Goal: Task Accomplishment & Management: Use online tool/utility

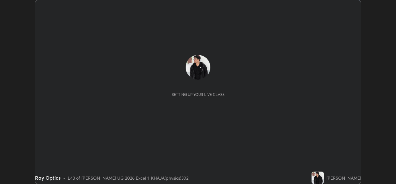
scroll to position [184, 396]
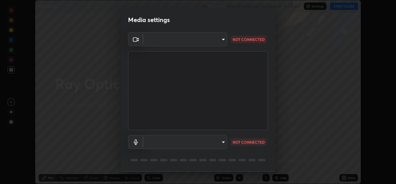
type input "0064ea84de2a44cc79998f9e6e3b0ad63f42f17a352596ba89907dc5edd5337d"
type input "communications"
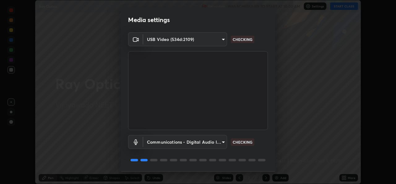
scroll to position [19, 0]
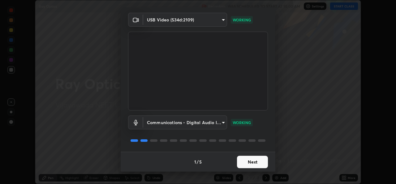
click at [258, 161] on button "Next" at bounding box center [252, 161] width 31 height 12
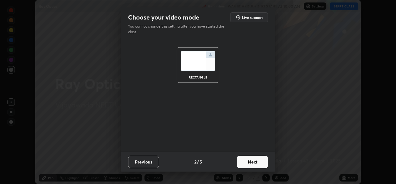
click at [261, 161] on button "Next" at bounding box center [252, 161] width 31 height 12
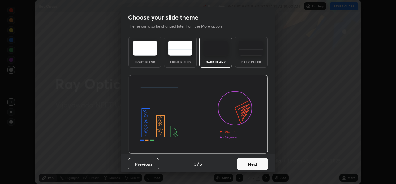
click at [259, 57] on div "Dark Ruled" at bounding box center [251, 52] width 33 height 31
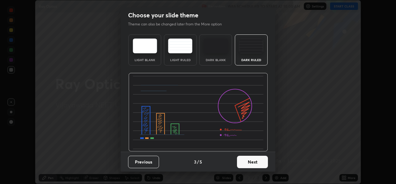
click at [254, 160] on button "Next" at bounding box center [252, 161] width 31 height 12
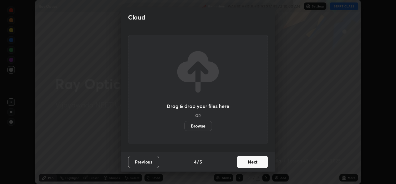
click at [258, 161] on button "Next" at bounding box center [252, 161] width 31 height 12
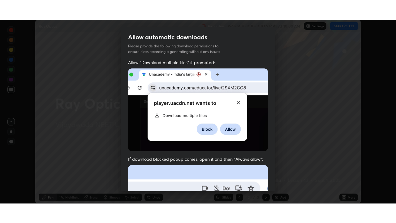
scroll to position [146, 0]
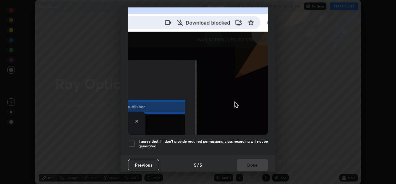
click at [134, 140] on div at bounding box center [131, 143] width 7 height 7
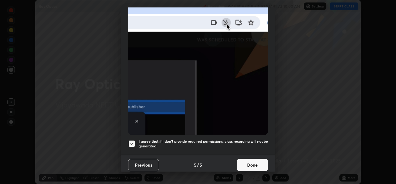
click at [250, 158] on button "Done" at bounding box center [252, 164] width 31 height 12
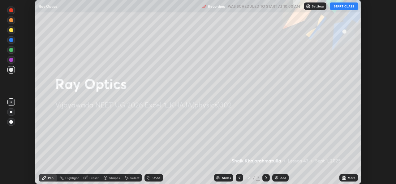
click at [346, 6] on button "START CLASS" at bounding box center [344, 5] width 28 height 7
click at [345, 176] on icon at bounding box center [345, 176] width 2 height 2
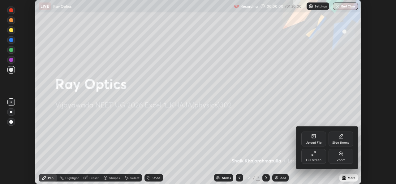
click at [314, 157] on div "Full screen" at bounding box center [313, 156] width 25 height 15
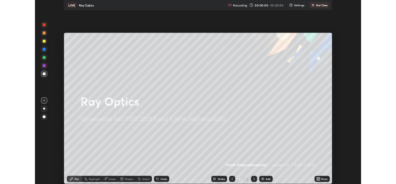
scroll to position [223, 396]
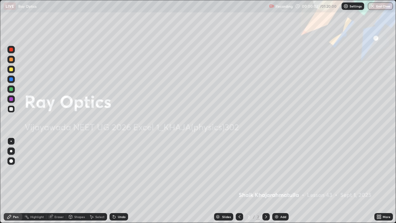
click at [276, 183] on img at bounding box center [276, 216] width 5 height 5
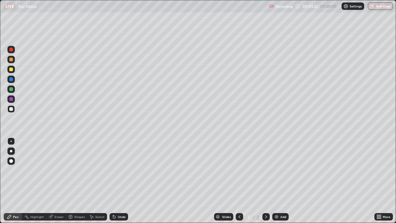
click at [11, 89] on div at bounding box center [11, 89] width 4 height 4
click at [11, 60] on div at bounding box center [11, 60] width 4 height 4
click at [10, 88] on div at bounding box center [11, 89] width 4 height 4
click at [11, 62] on div at bounding box center [10, 59] width 7 height 7
click at [11, 90] on div at bounding box center [11, 89] width 4 height 4
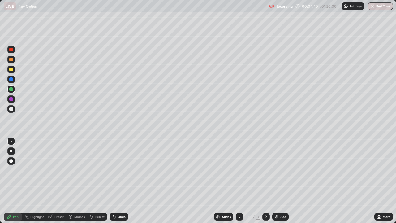
click at [9, 108] on div at bounding box center [11, 109] width 4 height 4
click at [11, 109] on div at bounding box center [11, 109] width 4 height 4
click at [16, 27] on div "Erase all" at bounding box center [11, 111] width 15 height 198
click at [11, 91] on div at bounding box center [10, 88] width 7 height 7
click at [118, 183] on div "Undo" at bounding box center [122, 216] width 8 height 3
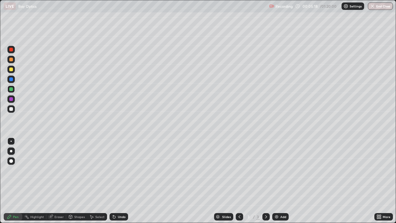
click at [119, 183] on div "Undo" at bounding box center [119, 216] width 19 height 7
click at [11, 60] on div at bounding box center [11, 60] width 4 height 4
click at [10, 109] on div at bounding box center [11, 109] width 4 height 4
click at [12, 92] on div at bounding box center [10, 88] width 7 height 7
click at [11, 63] on div at bounding box center [10, 59] width 7 height 7
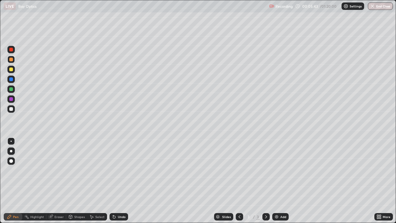
click at [11, 109] on div at bounding box center [11, 109] width 4 height 4
click at [11, 88] on div at bounding box center [11, 89] width 4 height 4
click at [120, 183] on div "Undo" at bounding box center [122, 216] width 8 height 3
click at [11, 108] on div at bounding box center [11, 109] width 4 height 4
click at [11, 89] on div at bounding box center [11, 89] width 4 height 4
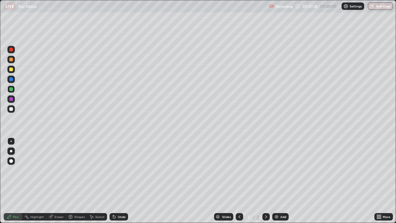
click at [8, 108] on div at bounding box center [10, 108] width 7 height 7
click at [12, 89] on div at bounding box center [11, 89] width 4 height 4
click at [11, 110] on div at bounding box center [11, 109] width 4 height 4
click at [116, 183] on div "Undo" at bounding box center [119, 216] width 19 height 7
click at [11, 90] on div at bounding box center [11, 89] width 4 height 4
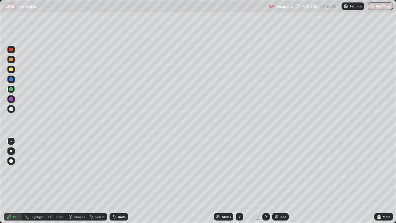
click at [116, 183] on div "Undo" at bounding box center [119, 216] width 19 height 7
click at [117, 183] on div "Undo" at bounding box center [119, 216] width 19 height 7
click at [118, 183] on div "Undo" at bounding box center [122, 216] width 8 height 3
click at [115, 183] on icon at bounding box center [114, 216] width 5 height 5
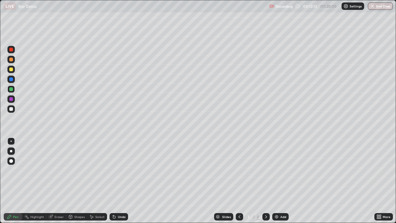
click at [115, 183] on icon at bounding box center [114, 216] width 5 height 5
click at [114, 183] on icon at bounding box center [114, 217] width 2 height 2
click at [113, 183] on icon at bounding box center [114, 217] width 2 height 2
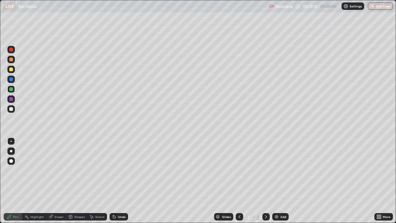
click at [116, 183] on icon at bounding box center [114, 216] width 5 height 5
click at [113, 183] on icon at bounding box center [114, 217] width 2 height 2
click at [9, 78] on div at bounding box center [11, 79] width 4 height 4
click at [11, 68] on div at bounding box center [11, 69] width 4 height 4
click at [275, 183] on img at bounding box center [276, 216] width 5 height 5
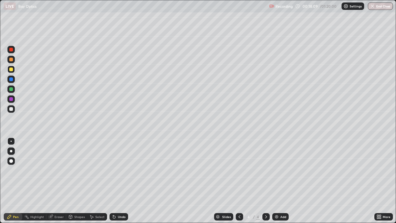
click at [123, 183] on div "Undo" at bounding box center [119, 216] width 19 height 7
click at [11, 110] on div at bounding box center [11, 109] width 4 height 4
click at [11, 71] on div at bounding box center [11, 69] width 4 height 4
click at [118, 183] on div "Undo" at bounding box center [122, 216] width 8 height 3
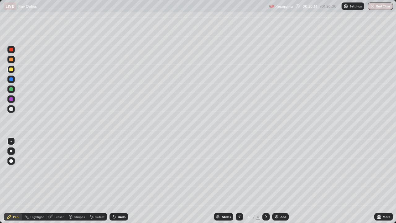
click at [11, 110] on div at bounding box center [11, 109] width 4 height 4
click at [113, 183] on icon at bounding box center [114, 217] width 2 height 2
click at [11, 71] on div at bounding box center [11, 69] width 4 height 4
click at [11, 108] on div at bounding box center [11, 109] width 4 height 4
click at [11, 90] on div at bounding box center [11, 89] width 4 height 4
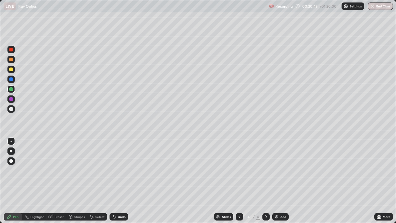
click at [12, 71] on div at bounding box center [11, 69] width 4 height 4
click at [10, 110] on div at bounding box center [11, 109] width 4 height 4
click at [10, 91] on div at bounding box center [11, 89] width 4 height 4
click at [8, 108] on div at bounding box center [10, 108] width 7 height 7
click at [111, 183] on div "Undo" at bounding box center [119, 216] width 19 height 7
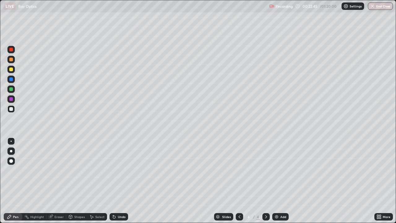
click at [111, 183] on div "Undo" at bounding box center [119, 216] width 19 height 7
click at [114, 183] on icon at bounding box center [114, 216] width 5 height 5
click at [114, 183] on div "Undo" at bounding box center [119, 216] width 19 height 7
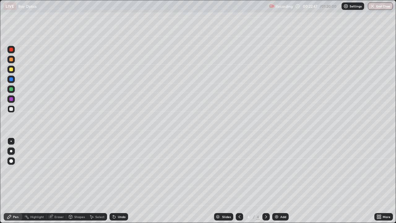
click at [111, 183] on div "Undo" at bounding box center [119, 216] width 19 height 7
click at [113, 183] on div "Undo" at bounding box center [119, 216] width 19 height 7
click at [115, 183] on icon at bounding box center [114, 216] width 5 height 5
click at [113, 183] on icon at bounding box center [114, 217] width 2 height 2
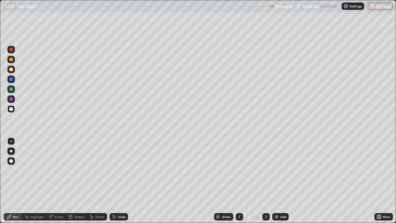
click at [113, 183] on icon at bounding box center [114, 217] width 2 height 2
click at [115, 183] on icon at bounding box center [114, 216] width 5 height 5
click at [116, 183] on div "Undo" at bounding box center [119, 216] width 19 height 7
click at [11, 89] on div at bounding box center [11, 89] width 4 height 4
click at [11, 110] on div at bounding box center [11, 109] width 4 height 4
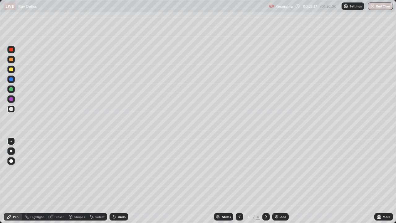
click at [10, 69] on div at bounding box center [11, 69] width 4 height 4
click at [58, 183] on div "Eraser" at bounding box center [56, 216] width 20 height 7
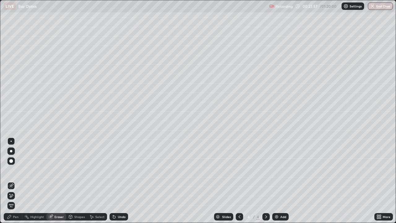
click at [17, 183] on div "Pen" at bounding box center [16, 216] width 6 height 3
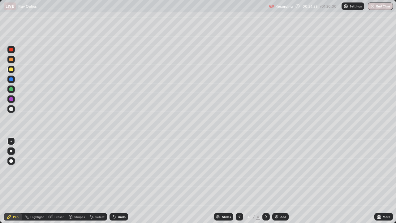
click at [115, 183] on icon at bounding box center [114, 216] width 5 height 5
click at [114, 183] on div "Undo" at bounding box center [119, 216] width 19 height 7
click at [115, 183] on icon at bounding box center [114, 216] width 5 height 5
click at [116, 183] on icon at bounding box center [114, 216] width 5 height 5
click at [116, 183] on div "Undo" at bounding box center [119, 216] width 19 height 7
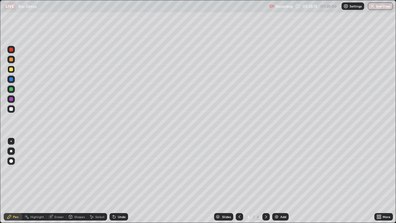
click at [113, 183] on icon at bounding box center [114, 217] width 2 height 2
click at [113, 183] on icon at bounding box center [114, 216] width 5 height 5
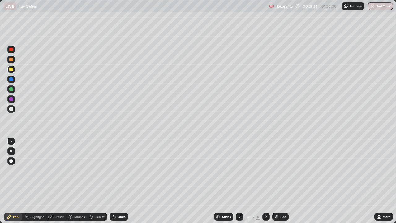
click at [113, 183] on icon at bounding box center [114, 216] width 5 height 5
click at [113, 183] on icon at bounding box center [114, 217] width 2 height 2
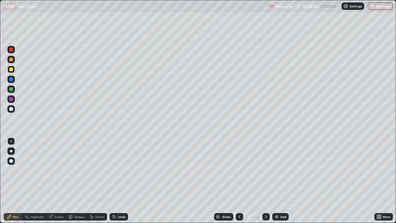
click at [113, 183] on icon at bounding box center [113, 215] width 1 height 1
click at [112, 183] on icon at bounding box center [114, 216] width 5 height 5
click at [276, 183] on img at bounding box center [276, 216] width 5 height 5
click at [12, 109] on div at bounding box center [11, 109] width 4 height 4
click at [11, 90] on div at bounding box center [11, 89] width 4 height 4
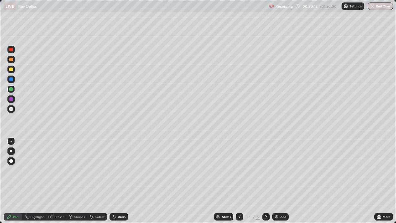
click at [114, 183] on icon at bounding box center [114, 217] width 2 height 2
click at [114, 183] on icon at bounding box center [114, 216] width 5 height 5
click at [119, 183] on div "Undo" at bounding box center [119, 216] width 19 height 7
click at [11, 109] on div at bounding box center [11, 109] width 4 height 4
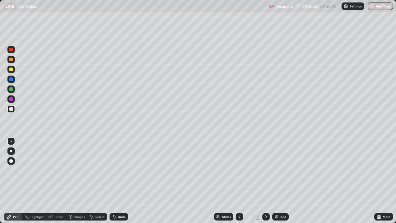
click at [11, 89] on div at bounding box center [11, 89] width 4 height 4
click at [11, 109] on div at bounding box center [11, 109] width 4 height 4
click at [11, 89] on div at bounding box center [11, 89] width 4 height 4
click at [11, 110] on div at bounding box center [11, 109] width 4 height 4
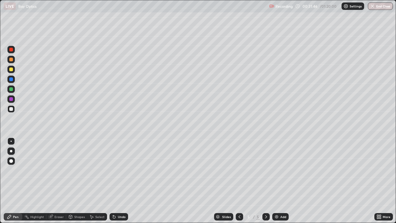
click at [11, 90] on div at bounding box center [11, 89] width 4 height 4
click at [13, 110] on div at bounding box center [11, 109] width 4 height 4
click at [120, 183] on div "Undo" at bounding box center [122, 216] width 8 height 3
click at [11, 90] on div at bounding box center [11, 89] width 4 height 4
click at [13, 112] on div at bounding box center [10, 108] width 7 height 7
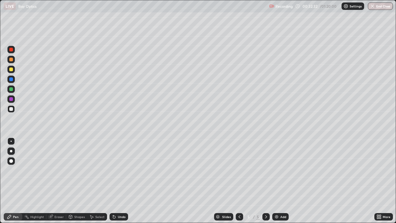
click at [10, 91] on div at bounding box center [11, 89] width 4 height 4
click at [11, 108] on div at bounding box center [11, 109] width 4 height 4
click at [11, 90] on div at bounding box center [11, 89] width 4 height 4
click at [116, 183] on div "Undo" at bounding box center [119, 216] width 19 height 7
click at [11, 109] on div at bounding box center [11, 109] width 4 height 4
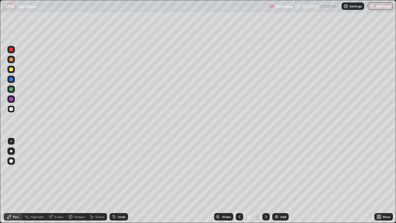
click at [118, 183] on div "Undo" at bounding box center [119, 216] width 19 height 7
click at [11, 89] on div at bounding box center [11, 89] width 4 height 4
click at [9, 110] on div at bounding box center [11, 109] width 4 height 4
click at [11, 90] on div at bounding box center [11, 89] width 4 height 4
click at [54, 183] on div "Eraser" at bounding box center [58, 216] width 9 height 3
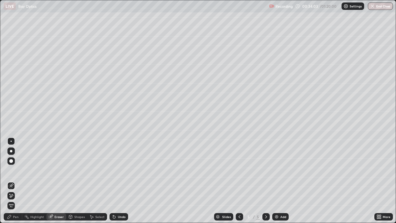
click at [15, 183] on div "Pen" at bounding box center [16, 216] width 6 height 3
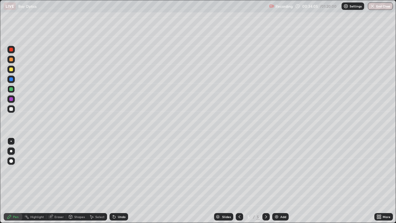
click at [10, 108] on div at bounding box center [11, 109] width 4 height 4
click at [11, 89] on div at bounding box center [11, 89] width 4 height 4
click at [11, 109] on div at bounding box center [11, 109] width 4 height 4
click at [117, 183] on div "Undo" at bounding box center [119, 216] width 19 height 7
click at [118, 183] on div "Undo" at bounding box center [122, 216] width 8 height 3
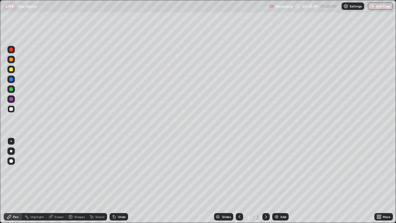
click at [11, 89] on div at bounding box center [11, 89] width 4 height 4
click at [11, 109] on div at bounding box center [11, 109] width 4 height 4
click at [11, 91] on div at bounding box center [10, 88] width 7 height 7
click at [113, 183] on icon at bounding box center [114, 217] width 2 height 2
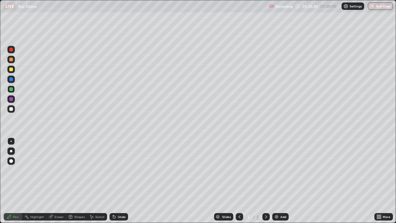
click at [113, 183] on icon at bounding box center [113, 215] width 1 height 1
click at [110, 183] on div "Undo" at bounding box center [119, 216] width 19 height 7
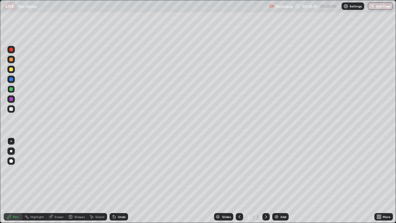
click at [113, 183] on icon at bounding box center [114, 217] width 2 height 2
click at [110, 183] on div "Undo" at bounding box center [119, 216] width 19 height 7
click at [113, 183] on icon at bounding box center [114, 217] width 2 height 2
click at [10, 107] on div at bounding box center [11, 109] width 4 height 4
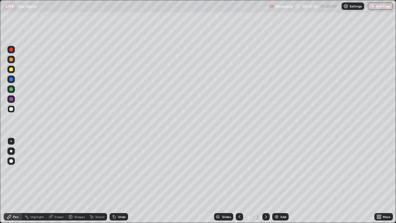
click at [275, 183] on img at bounding box center [276, 216] width 5 height 5
click at [10, 90] on div at bounding box center [11, 89] width 4 height 4
click at [11, 110] on div at bounding box center [11, 109] width 4 height 4
click at [11, 91] on div at bounding box center [11, 89] width 4 height 4
click at [11, 110] on div at bounding box center [11, 109] width 4 height 4
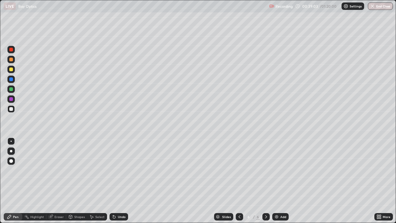
click at [12, 70] on div at bounding box center [11, 69] width 4 height 4
click at [55, 183] on div "Eraser" at bounding box center [58, 216] width 9 height 3
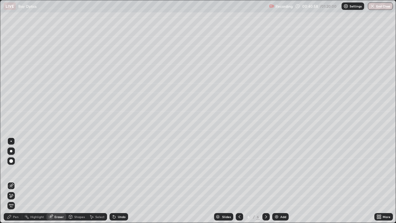
click at [16, 183] on div "Pen" at bounding box center [13, 216] width 19 height 7
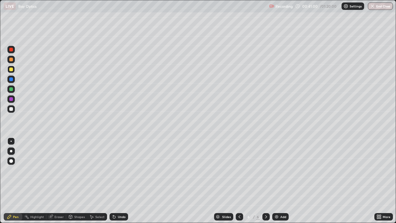
click at [241, 183] on div at bounding box center [239, 216] width 7 height 7
click at [266, 183] on icon at bounding box center [266, 216] width 5 height 5
click at [116, 183] on div "Undo" at bounding box center [119, 216] width 19 height 7
click at [11, 90] on div at bounding box center [11, 89] width 4 height 4
click at [120, 183] on div "Undo" at bounding box center [122, 216] width 8 height 3
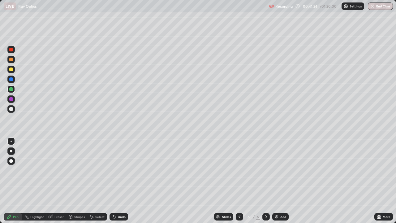
click at [120, 183] on div "Undo" at bounding box center [119, 216] width 19 height 7
click at [120, 183] on div "Undo" at bounding box center [122, 216] width 8 height 3
click at [118, 183] on div "Undo" at bounding box center [122, 216] width 8 height 3
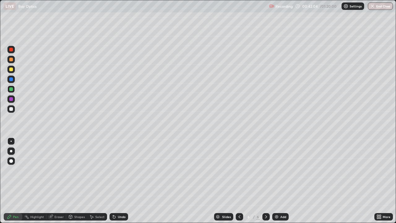
click at [118, 183] on div "Undo" at bounding box center [122, 216] width 8 height 3
click at [116, 183] on div "Undo" at bounding box center [119, 216] width 19 height 7
click at [11, 69] on div at bounding box center [11, 69] width 4 height 4
click at [14, 90] on div at bounding box center [10, 88] width 7 height 7
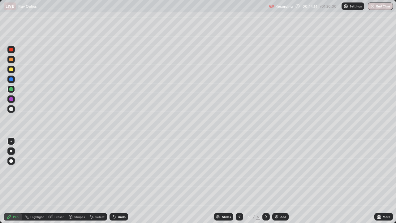
click at [239, 183] on div at bounding box center [239, 216] width 7 height 7
click at [238, 183] on icon at bounding box center [239, 216] width 5 height 5
click at [265, 183] on icon at bounding box center [266, 216] width 5 height 5
click at [10, 108] on div at bounding box center [11, 109] width 4 height 4
click at [387, 183] on div "More" at bounding box center [387, 216] width 8 height 3
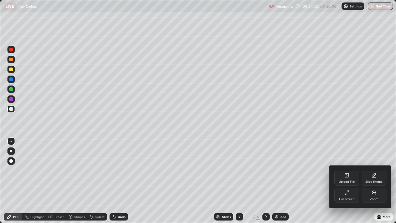
click at [351, 183] on div "Full screen" at bounding box center [347, 195] width 25 height 15
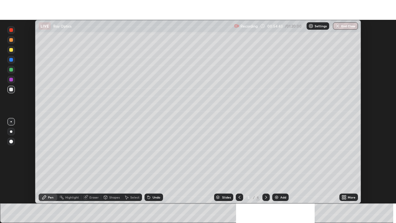
scroll to position [30762, 30550]
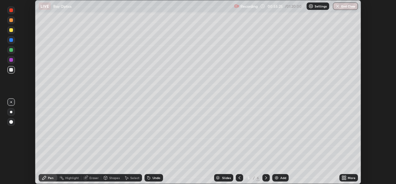
click at [266, 177] on icon at bounding box center [266, 177] width 5 height 5
click at [241, 175] on div at bounding box center [239, 177] width 7 height 7
click at [266, 176] on icon at bounding box center [266, 177] width 5 height 5
click at [157, 177] on div "Undo" at bounding box center [157, 177] width 8 height 3
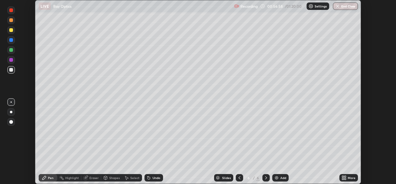
click at [158, 175] on div "Undo" at bounding box center [154, 177] width 19 height 7
click at [157, 175] on div "Undo" at bounding box center [154, 177] width 19 height 7
click at [156, 175] on div "Undo" at bounding box center [154, 177] width 19 height 7
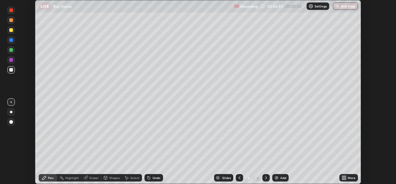
click at [156, 175] on div "Undo" at bounding box center [154, 177] width 19 height 7
click at [157, 175] on div "Undo" at bounding box center [154, 177] width 19 height 7
click at [352, 176] on div "More" at bounding box center [352, 177] width 8 height 3
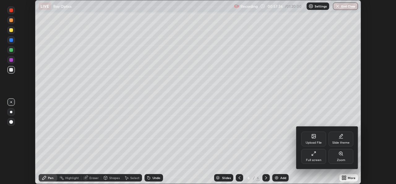
click at [322, 159] on div "Full screen" at bounding box center [313, 156] width 25 height 15
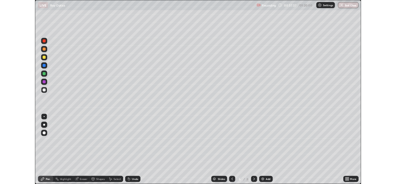
scroll to position [223, 396]
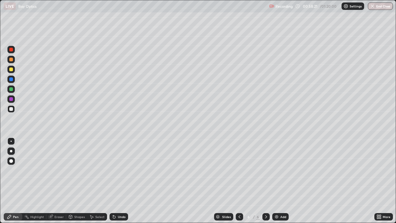
click at [380, 183] on icon at bounding box center [380, 218] width 2 height 2
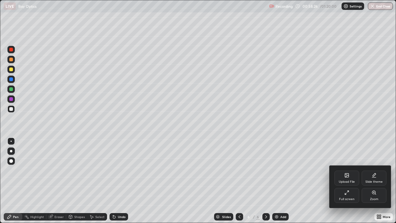
click at [351, 183] on div "Full screen" at bounding box center [347, 195] width 25 height 15
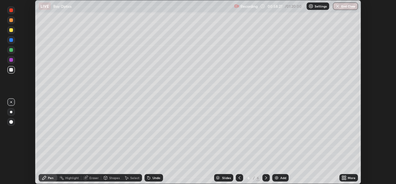
scroll to position [30762, 30550]
click at [350, 8] on button "End Class" at bounding box center [345, 5] width 25 height 7
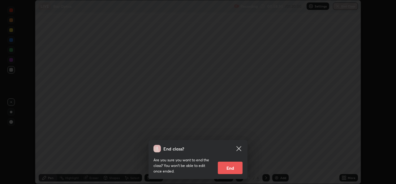
click at [231, 166] on button "End" at bounding box center [230, 167] width 25 height 12
